Goal: Information Seeking & Learning: Check status

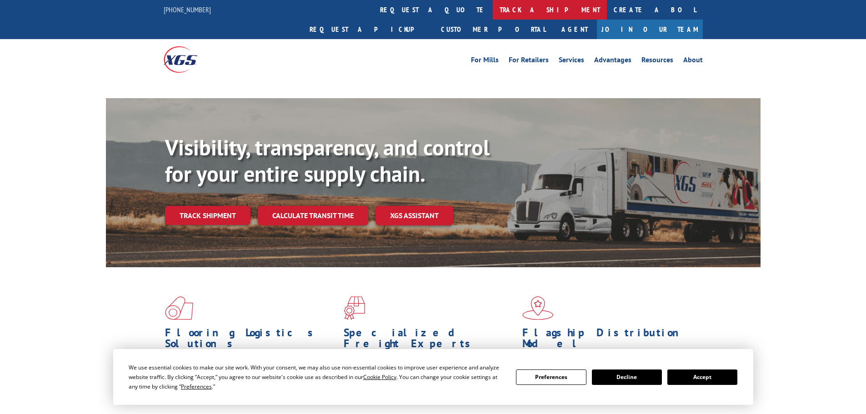
click at [493, 4] on link "track a shipment" at bounding box center [550, 10] width 114 height 20
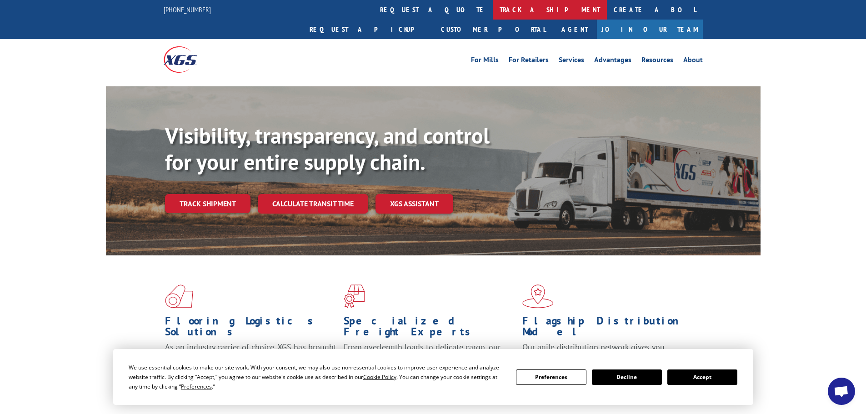
click at [493, 10] on link "track a shipment" at bounding box center [550, 10] width 114 height 20
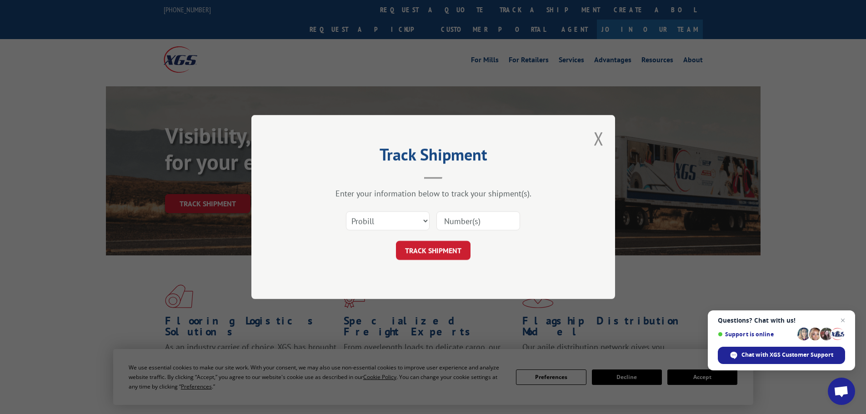
drag, startPoint x: 439, startPoint y: 218, endPoint x: 452, endPoint y: 221, distance: 13.6
click at [440, 218] on input at bounding box center [479, 220] width 84 height 19
click at [452, 221] on input at bounding box center [479, 220] width 84 height 19
paste input "8600003536"
type input "8600003536"
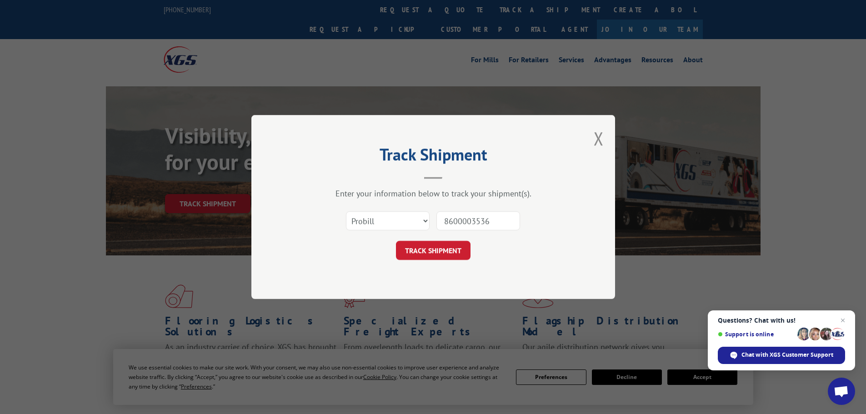
click at [457, 242] on button "TRACK SHIPMENT" at bounding box center [433, 250] width 75 height 19
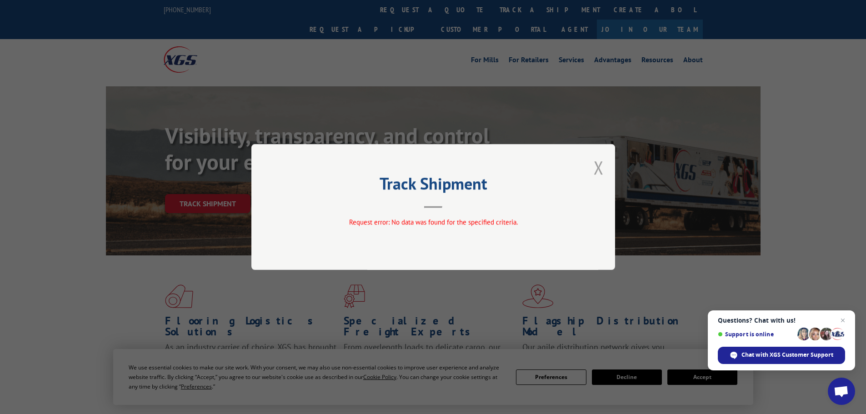
click at [602, 175] on button "Close modal" at bounding box center [599, 168] width 10 height 24
